Goal: Information Seeking & Learning: Learn about a topic

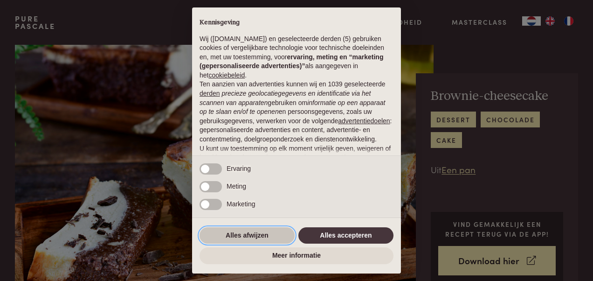
click at [262, 236] on button "Alles afwijzen" at bounding box center [247, 235] width 95 height 17
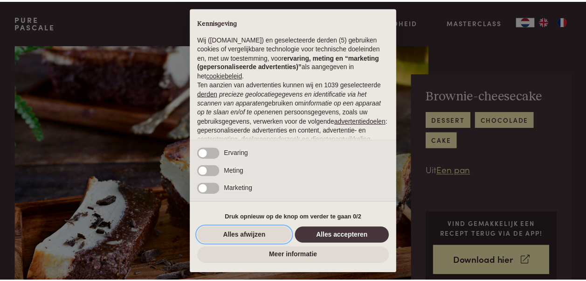
scroll to position [94, 0]
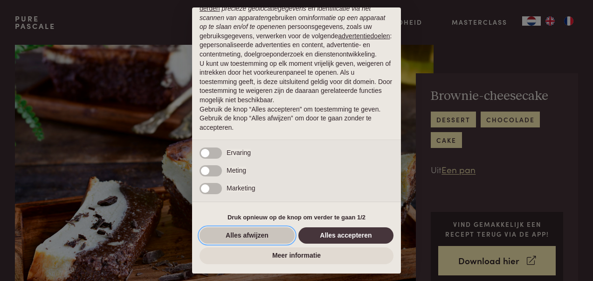
click at [230, 235] on button "Alles afwijzen" at bounding box center [247, 235] width 95 height 17
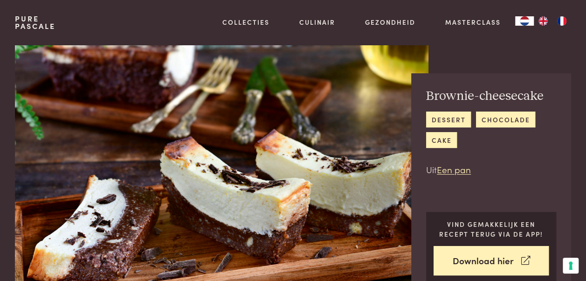
click at [230, 235] on img at bounding box center [222, 169] width 414 height 248
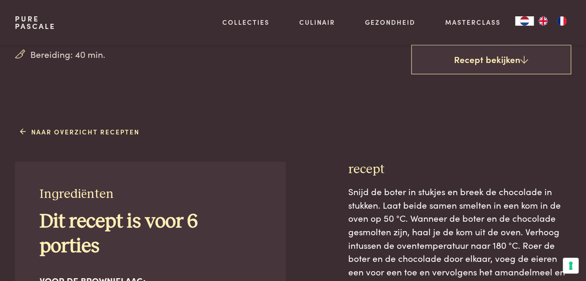
scroll to position [0, 0]
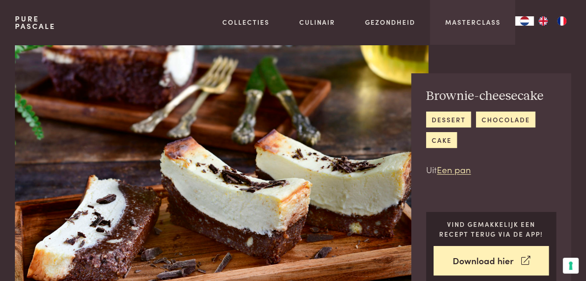
click at [462, 28] on div "Masterclass" at bounding box center [472, 22] width 85 height 45
click at [462, 24] on link "Masterclass" at bounding box center [473, 22] width 56 height 10
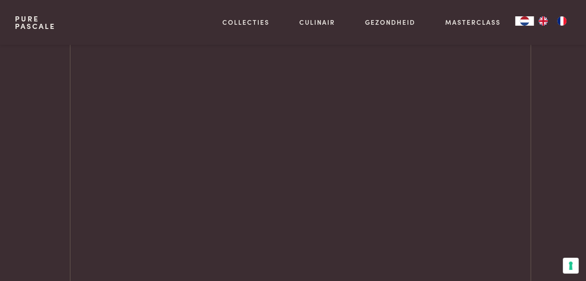
scroll to position [1192, 0]
